Goal: Information Seeking & Learning: Learn about a topic

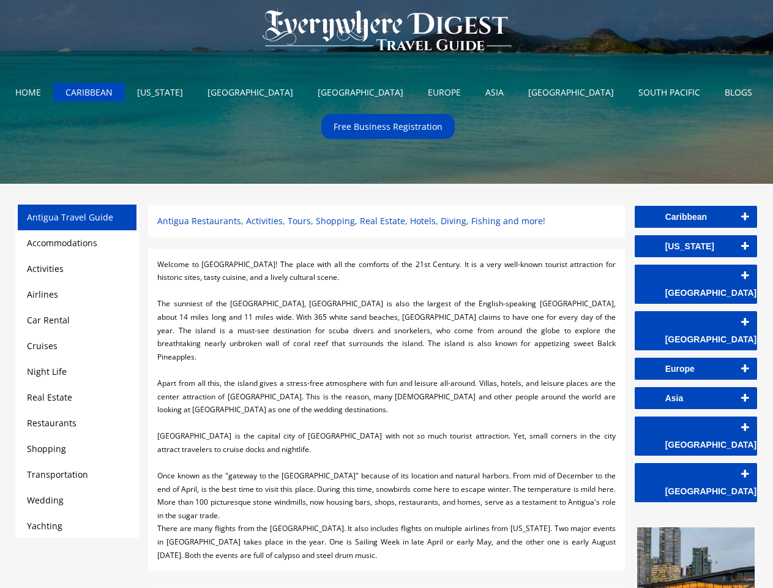
click at [386, 294] on div at bounding box center [386, 290] width 458 height 13
click at [387, 32] on img at bounding box center [386, 30] width 273 height 61
click at [696, 217] on link "Caribbean" at bounding box center [696, 217] width 122 height 22
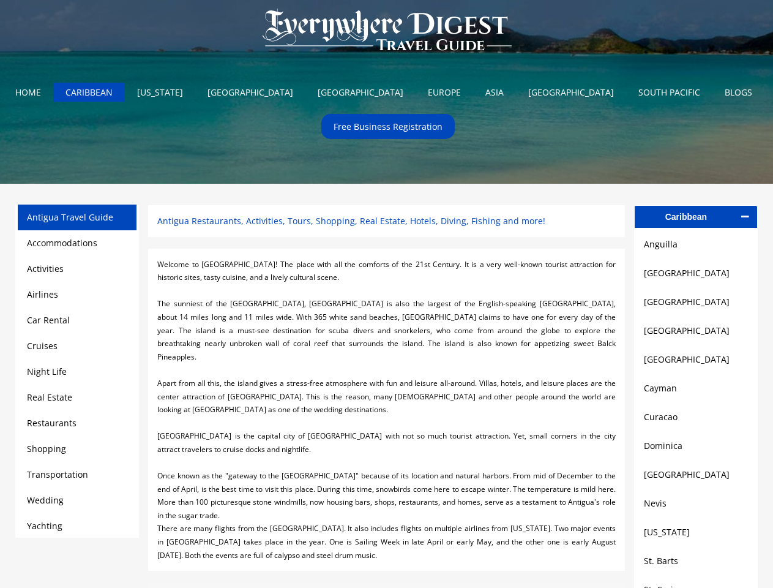
click at [696, 246] on link "Anguilla" at bounding box center [696, 244] width 104 height 15
click at [696, 275] on link "[GEOGRAPHIC_DATA]" at bounding box center [696, 273] width 104 height 15
click at [696, 305] on link "[GEOGRAPHIC_DATA]" at bounding box center [696, 301] width 104 height 15
click at [696, 334] on link "[GEOGRAPHIC_DATA]" at bounding box center [696, 330] width 104 height 15
click at [696, 364] on link "[GEOGRAPHIC_DATA]" at bounding box center [696, 359] width 104 height 15
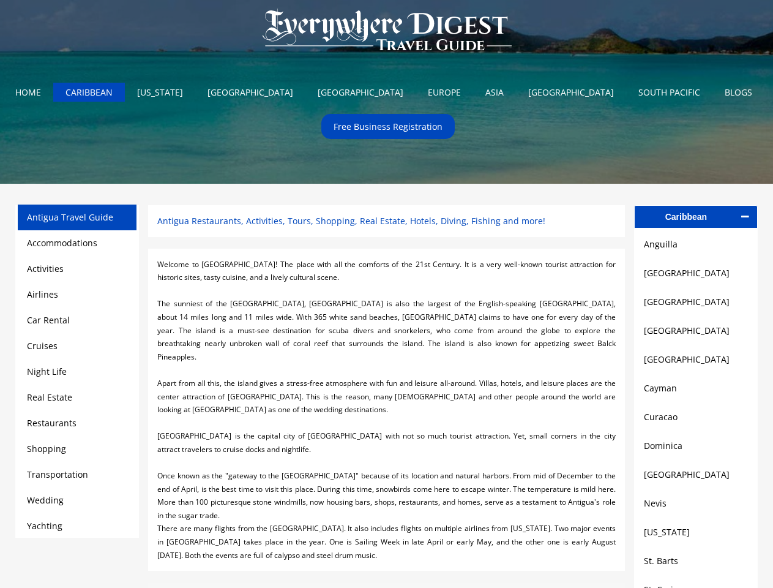
click at [696, 393] on link "Cayman" at bounding box center [696, 388] width 104 height 15
